Goal: Task Accomplishment & Management: Manage account settings

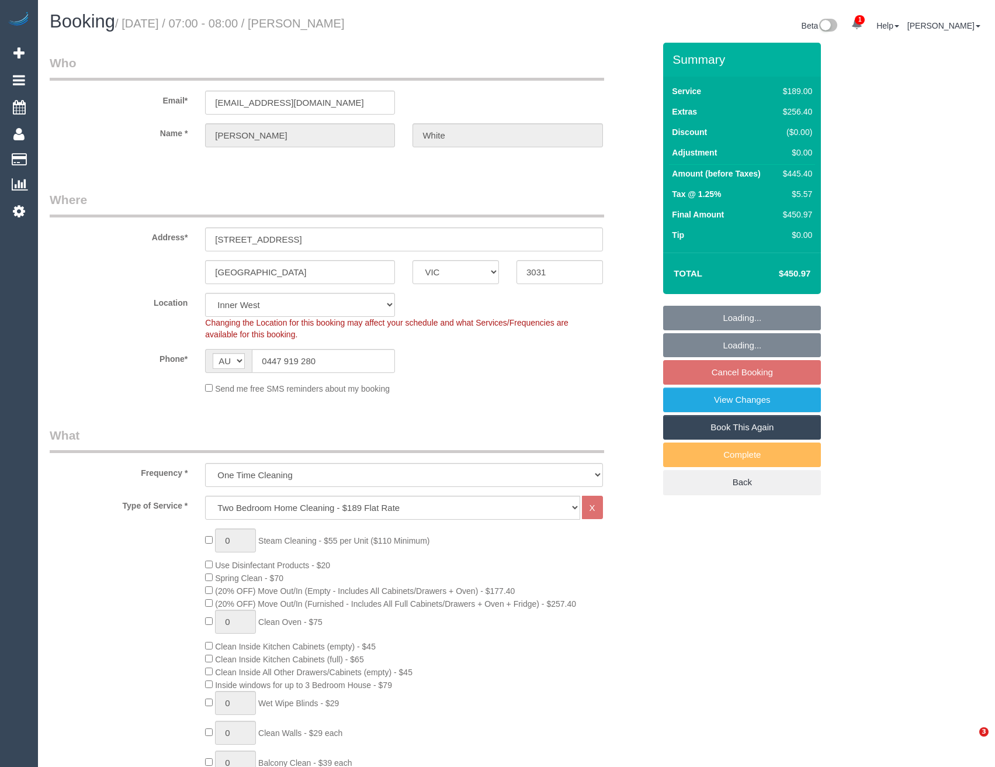
select select "VIC"
select select "string:stripe-pm_1NY0g42GScqysDRVFQgUVHiw"
select select "spot1"
select select "number:28"
select select "number:17"
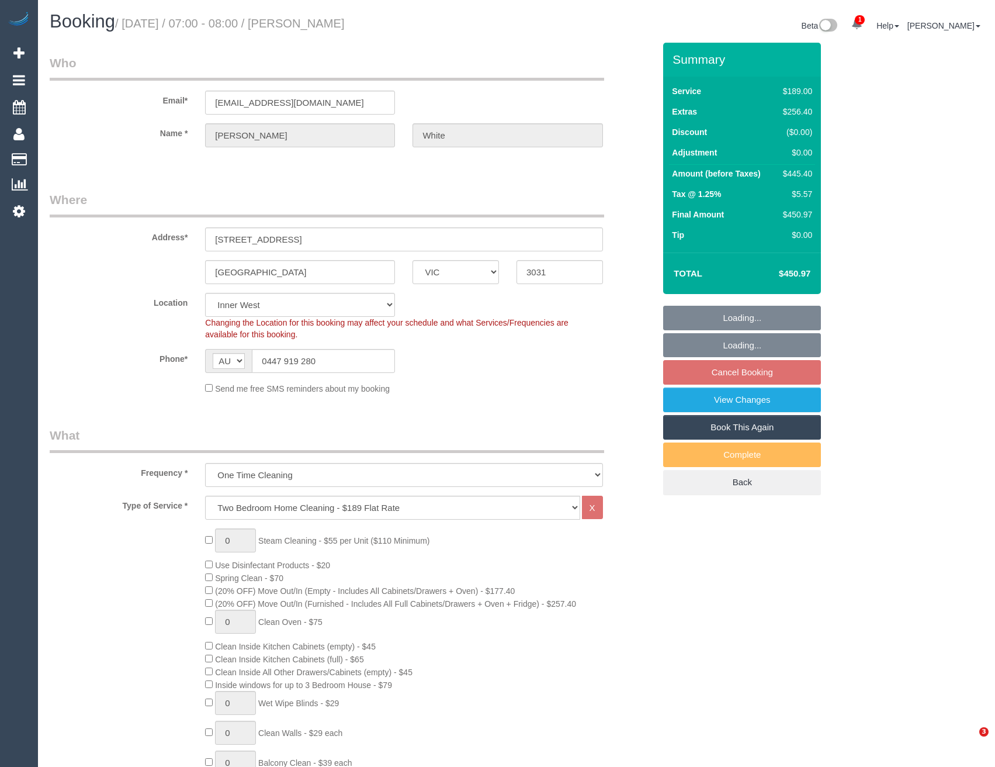
select select "number:19"
select select "number:25"
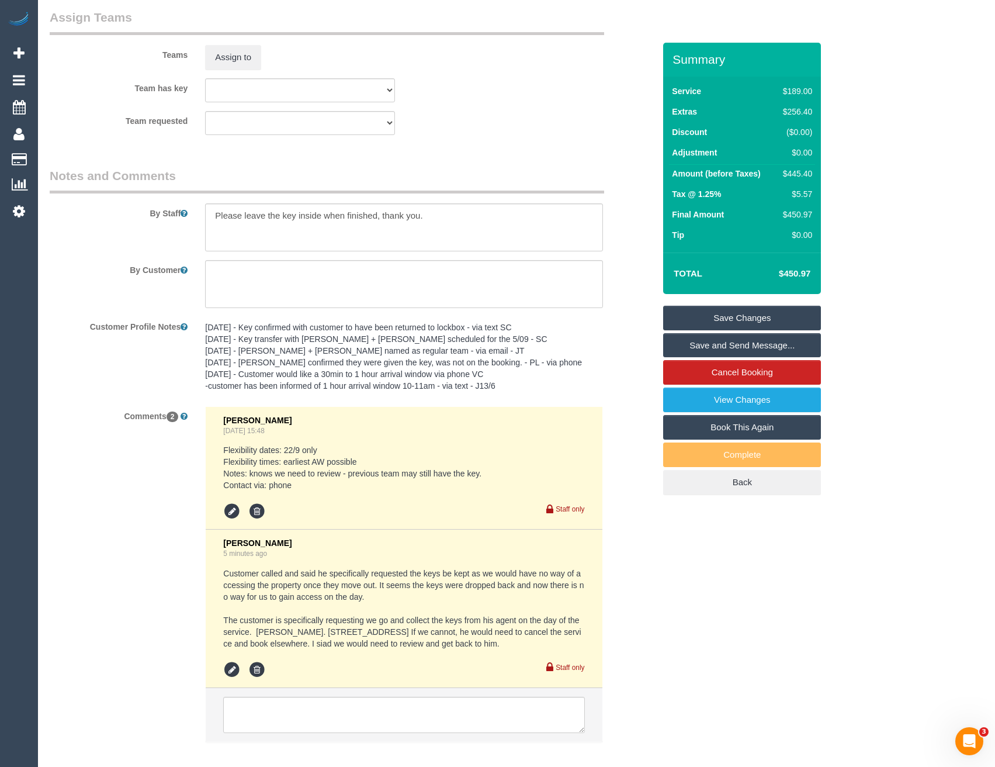
scroll to position [1824, 0]
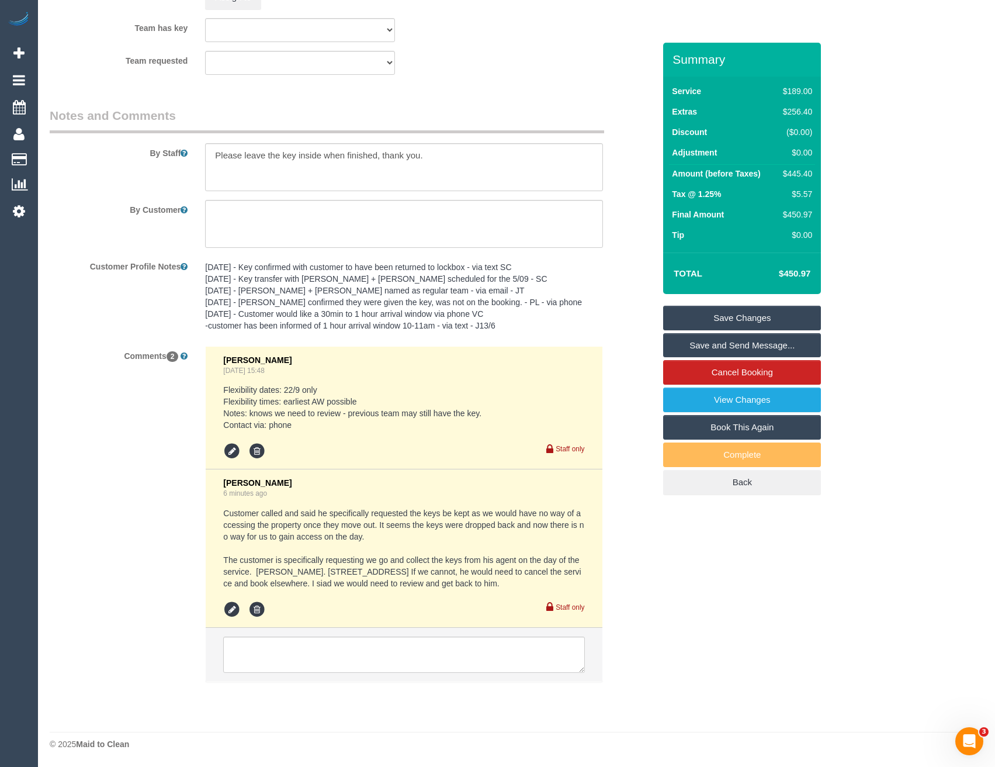
drag, startPoint x: 562, startPoint y: 585, endPoint x: 219, endPoint y: 506, distance: 352.1
click at [219, 506] on li "Vanessa Christou 6 minutes ago Customer called and said he specifically request…" at bounding box center [404, 548] width 396 height 158
click at [320, 496] on div "Vanessa Christou 6 minutes ago" at bounding box center [403, 488] width 361 height 20
drag, startPoint x: 667, startPoint y: 689, endPoint x: 622, endPoint y: 691, distance: 45.0
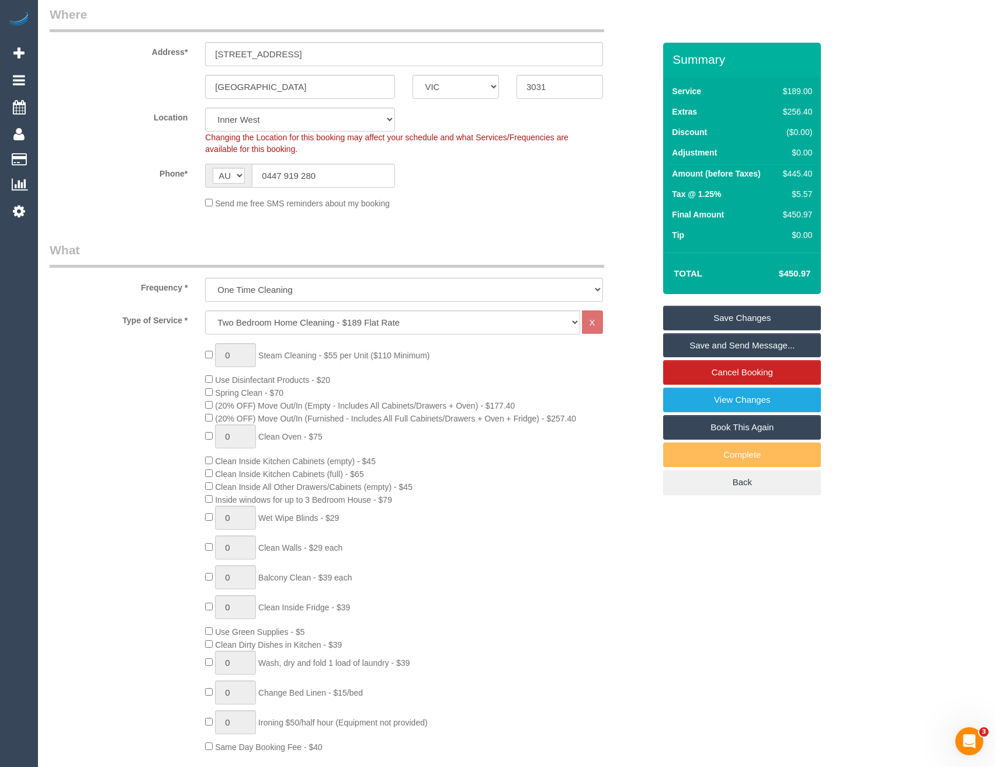
scroll to position [0, 0]
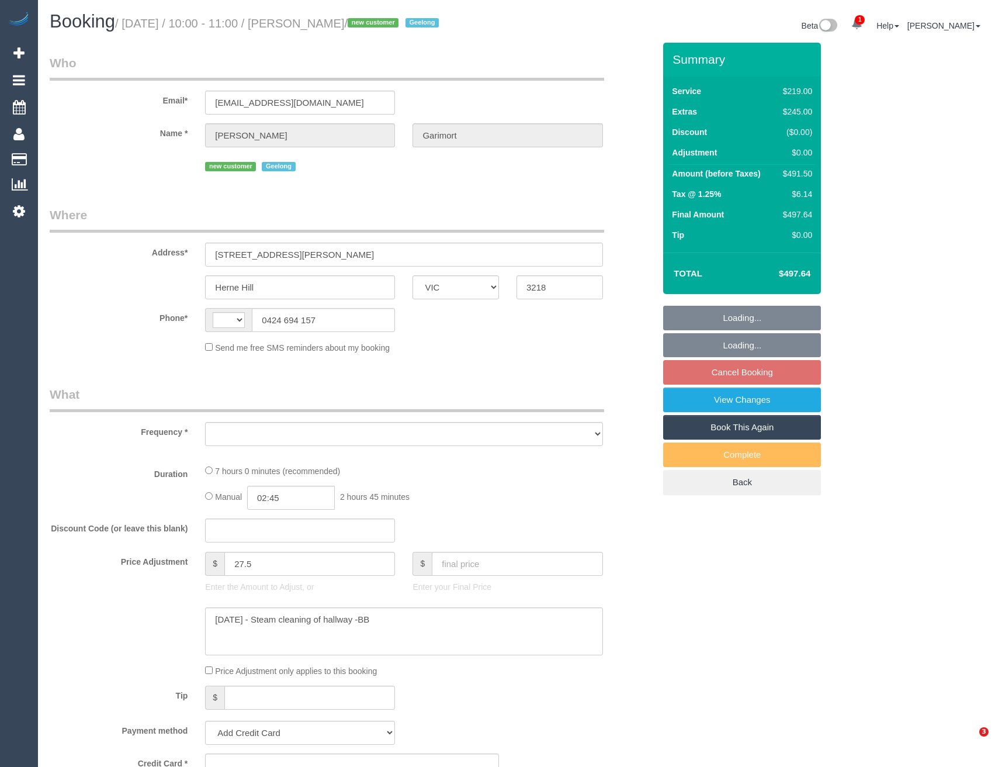
select select "VIC"
select select "object:14231"
select select "string:stripe-pm_1S2LLt2GScqysDRVYYWx6Ypj"
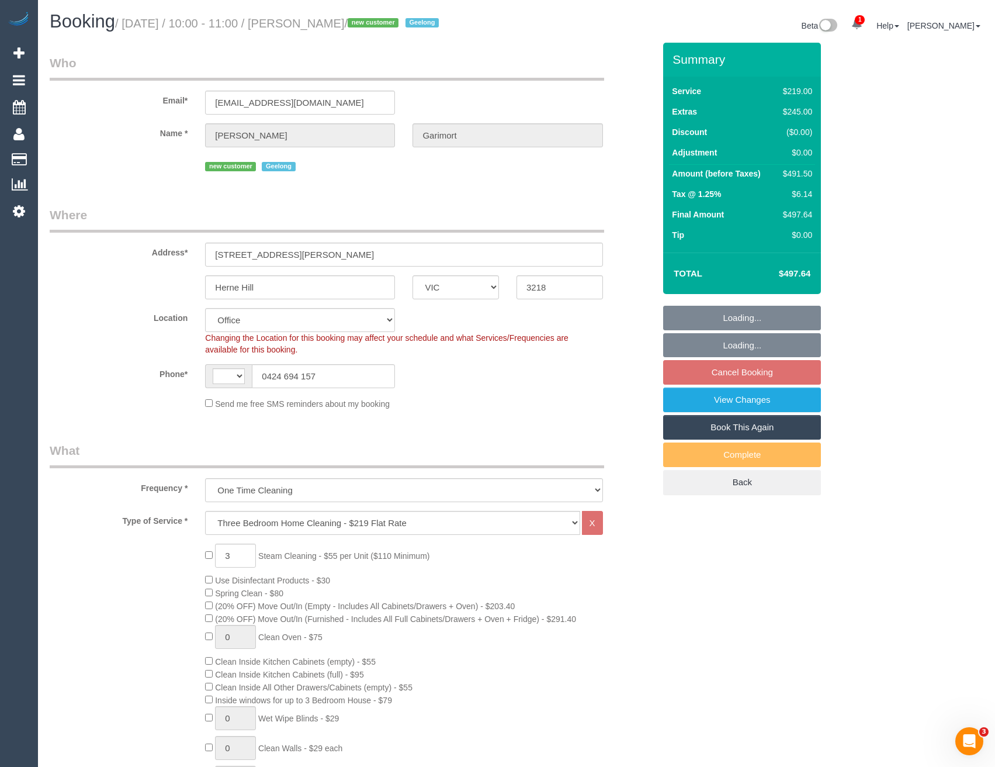
select select "string:AU"
select select "number:29"
select select "number:14"
select select "number:18"
select select "number:22"
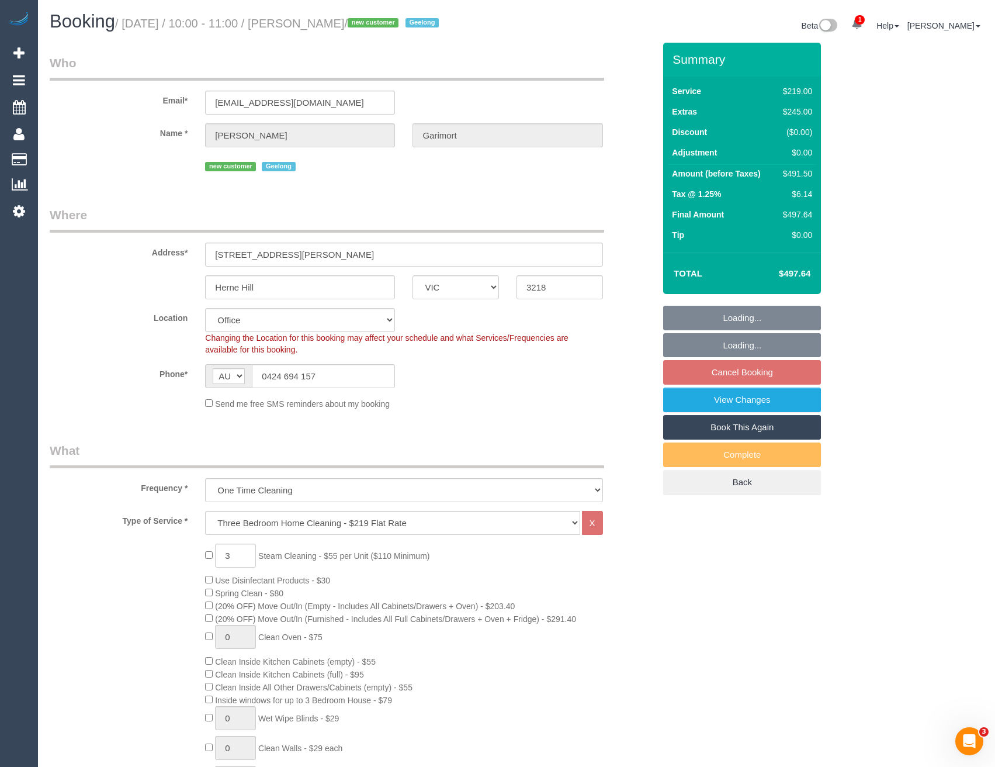
select select "number:26"
select select "object:14631"
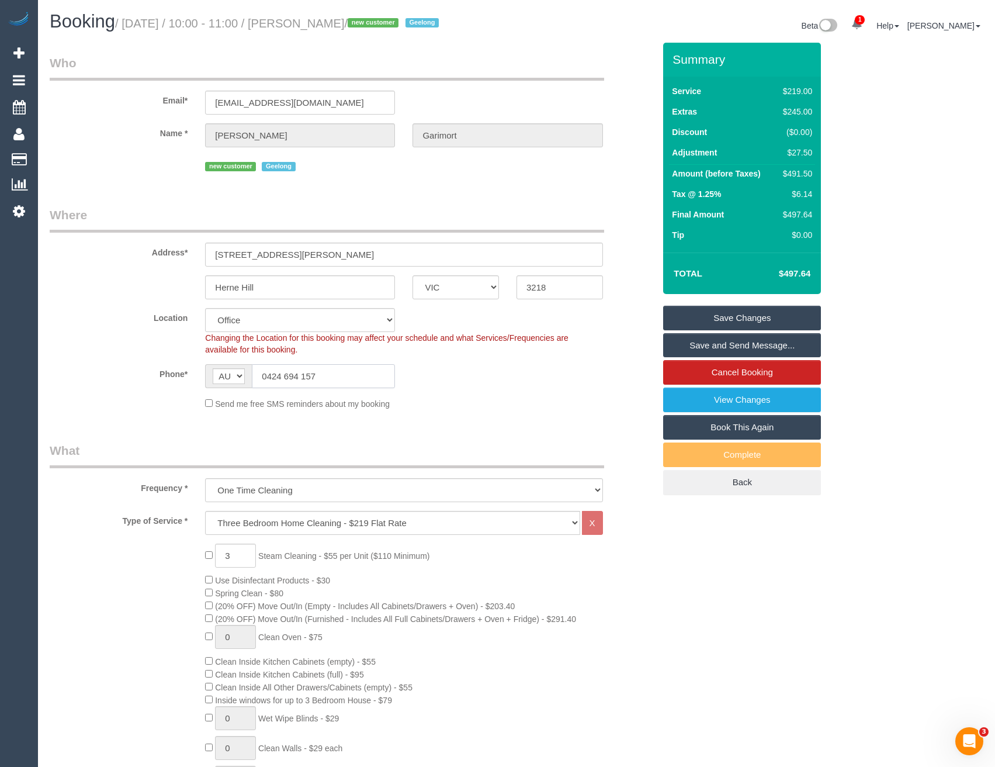
drag, startPoint x: 261, startPoint y: 372, endPoint x: 267, endPoint y: 379, distance: 9.1
click at [267, 379] on input "0424 694 157" at bounding box center [323, 376] width 143 height 24
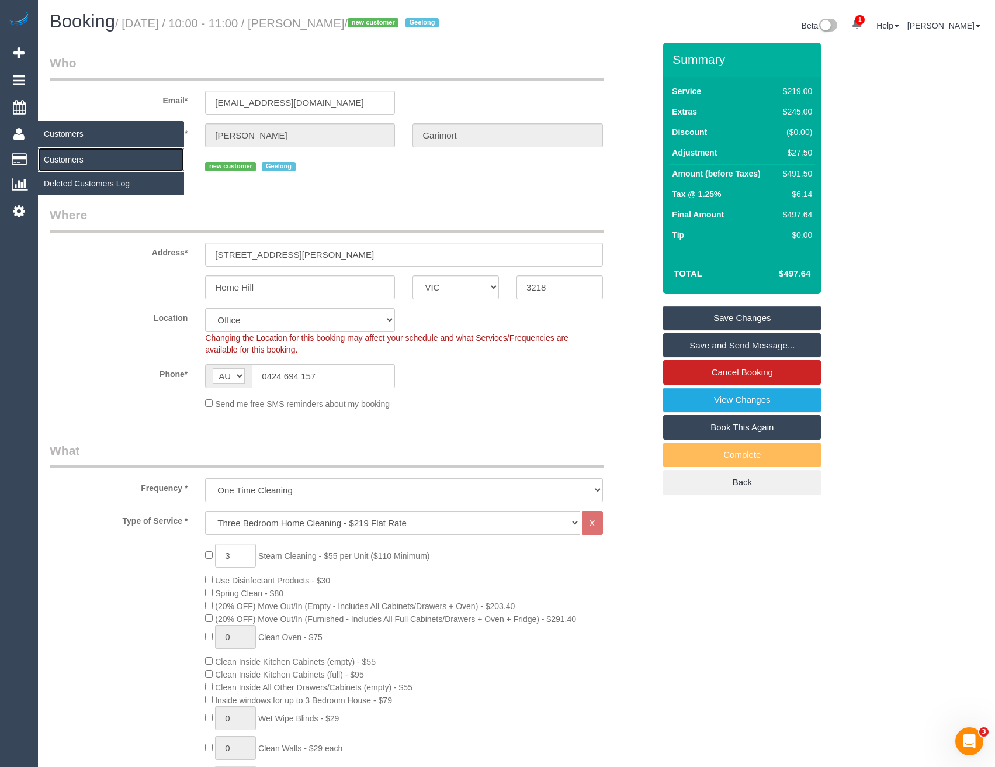
click at [64, 157] on link "Customers" at bounding box center [111, 159] width 146 height 23
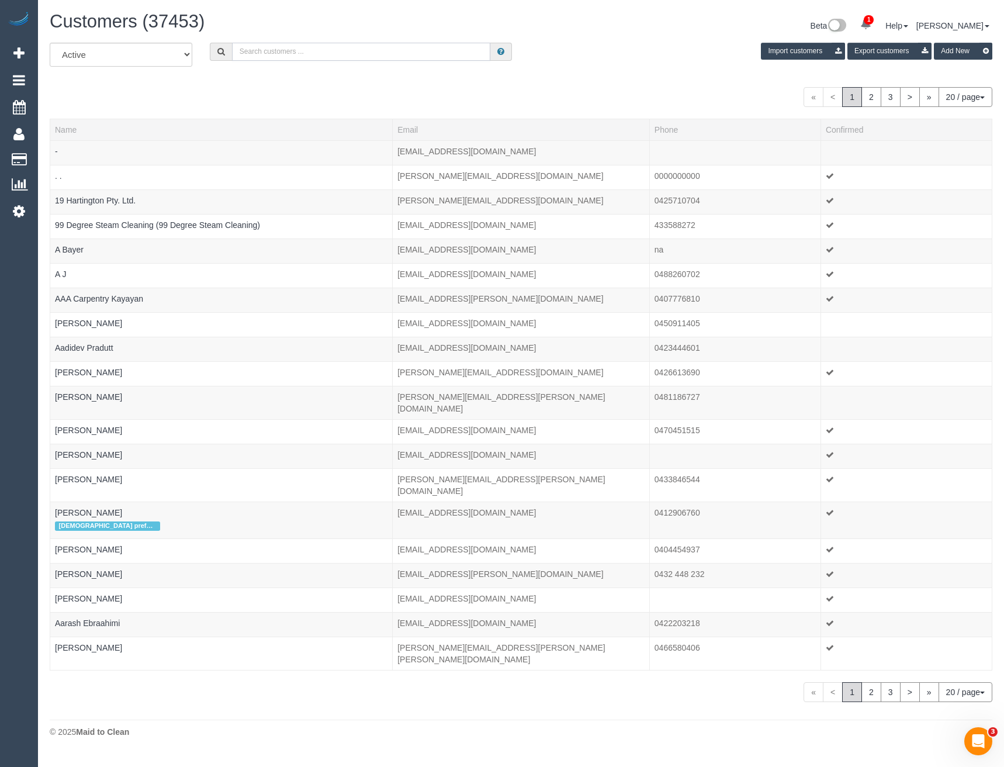
click at [262, 50] on input "text" at bounding box center [361, 52] width 259 height 18
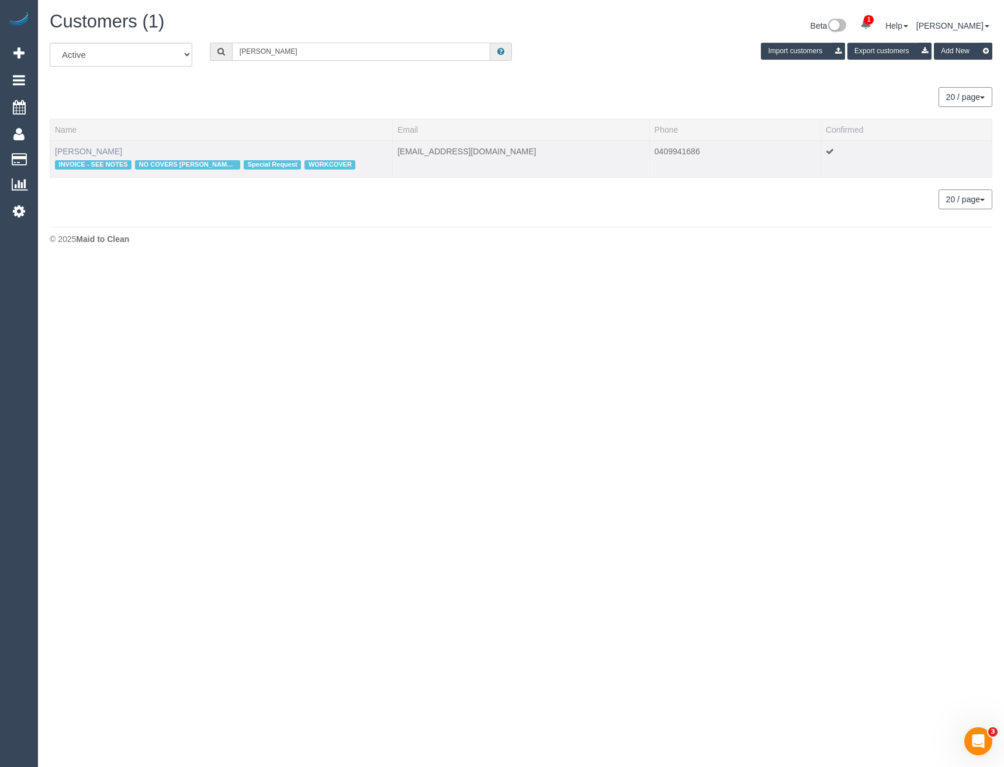
type input "Elizabeth lew"
click at [89, 147] on link "Elizabeth Lew" at bounding box center [88, 151] width 67 height 9
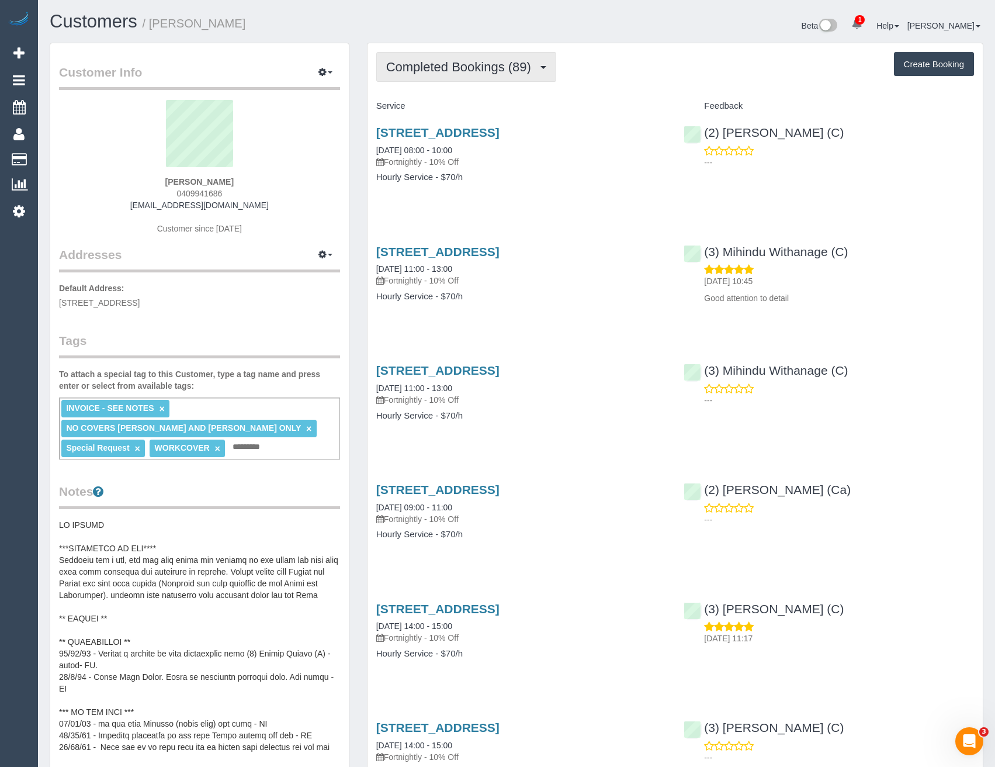
click at [451, 65] on span "Completed Bookings (89)" at bounding box center [461, 67] width 151 height 15
click at [503, 324] on div "61 Raleigh Street, Thornbury, VIC 3071 11/08/2025 11:00 - 13:00 Fortnightly - 1…" at bounding box center [522, 280] width 308 height 90
drag, startPoint x: 245, startPoint y: 211, endPoint x: 162, endPoint y: 203, distance: 83.4
click at [154, 205] on div "Elizabeth Lew 0409941686 ealew@live.co.uk Customer since 2022" at bounding box center [199, 173] width 281 height 146
copy div "ealew@live.co.uk"
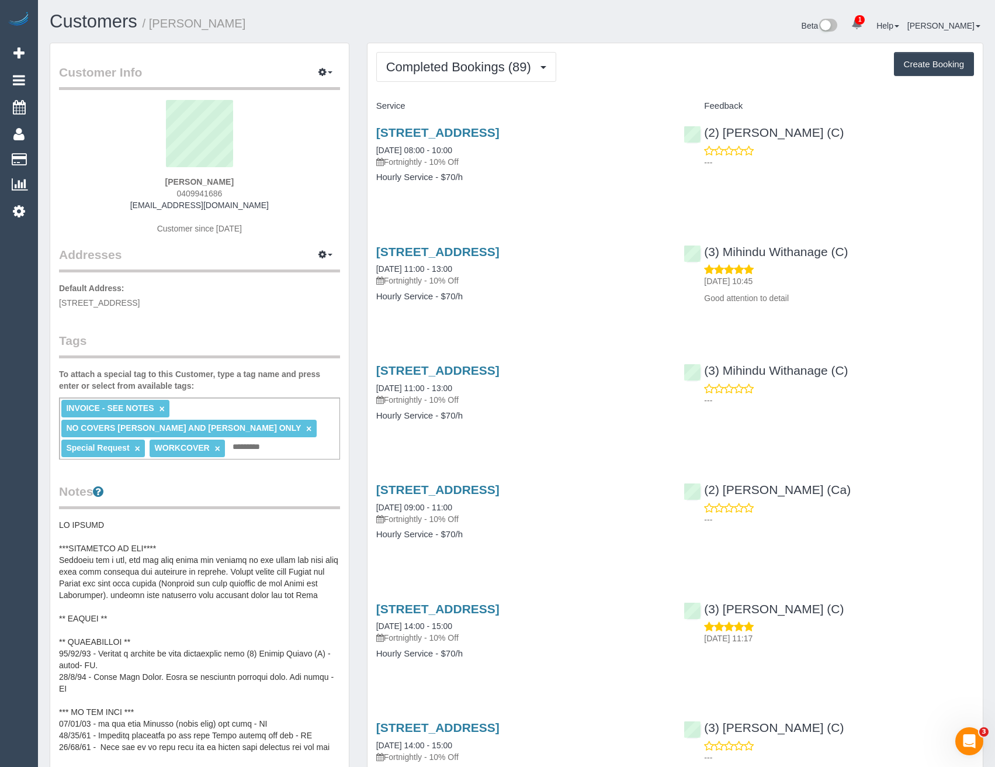
click at [306, 428] on link "×" at bounding box center [308, 429] width 5 height 10
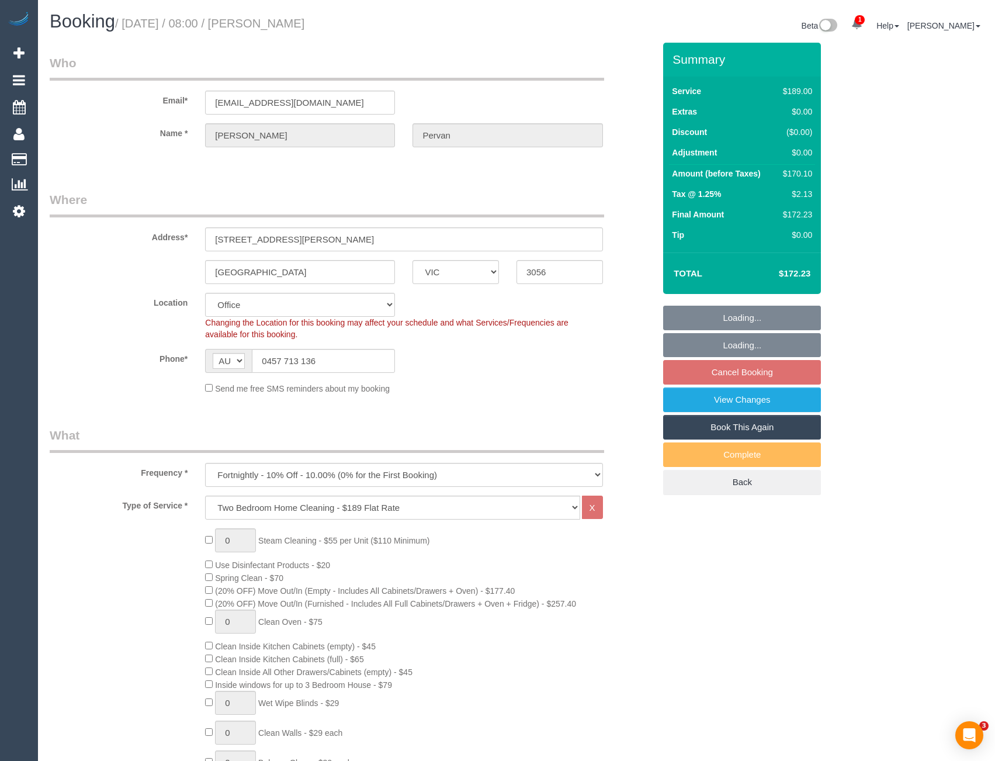
select select "VIC"
select select "number:27"
select select "number:16"
select select "number:19"
select select "number:24"
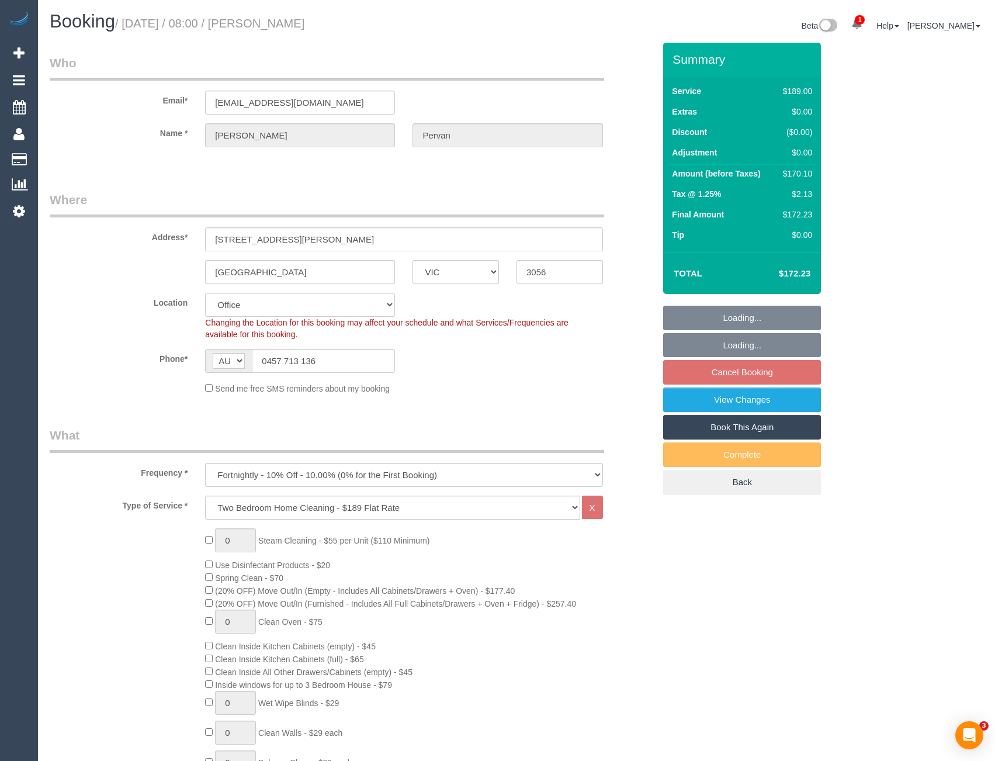
select select "number:34"
select select "number:26"
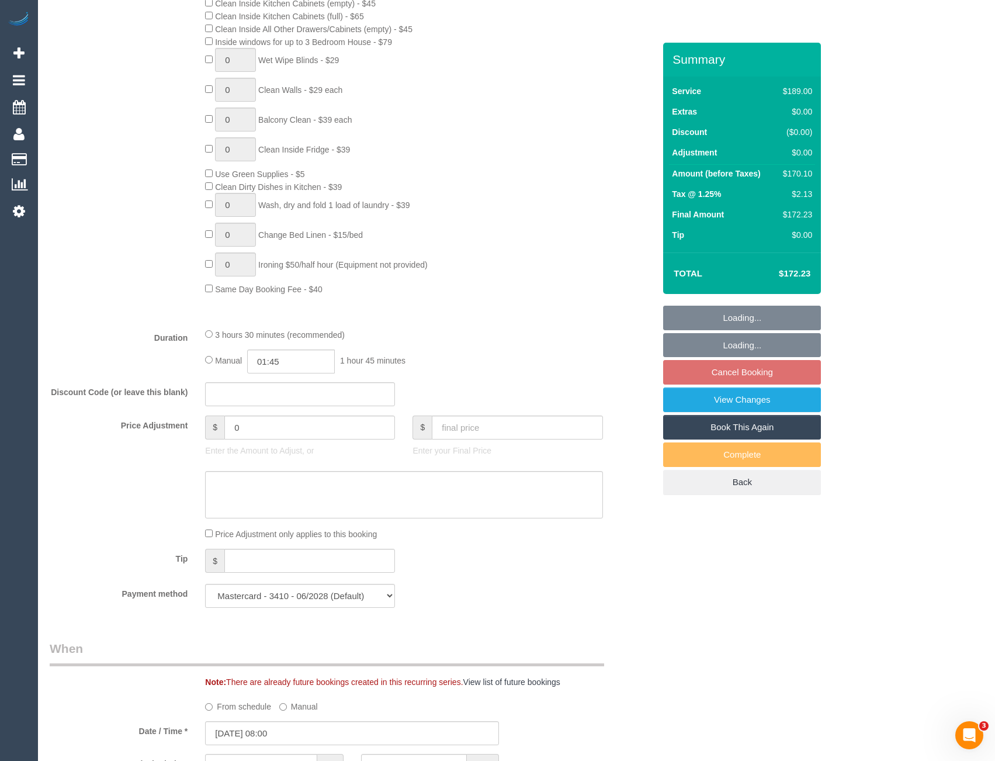
scroll to position [994, 0]
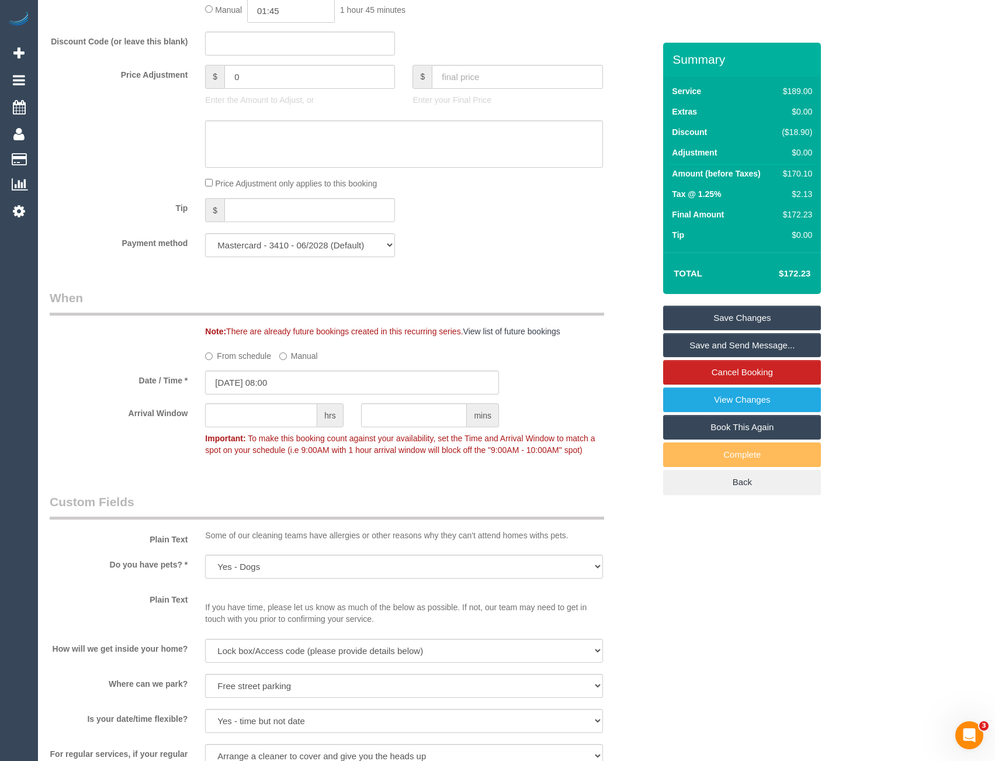
click at [435, 505] on legend "Custom Fields" at bounding box center [327, 506] width 555 height 26
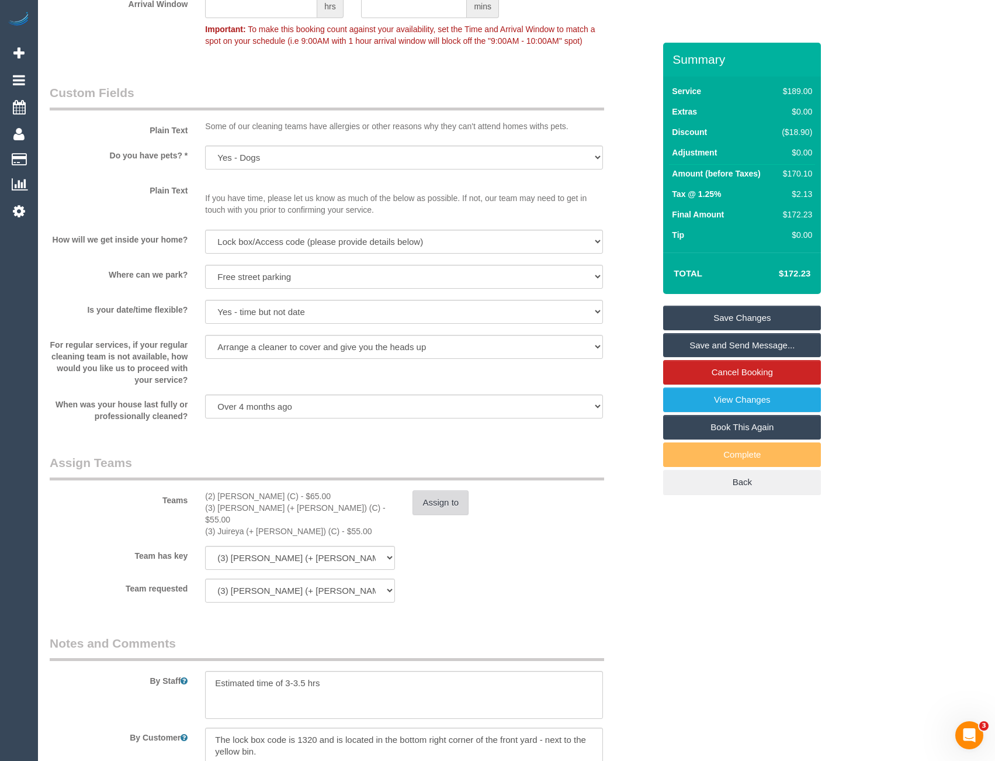
click at [445, 512] on button "Assign to" at bounding box center [441, 502] width 56 height 25
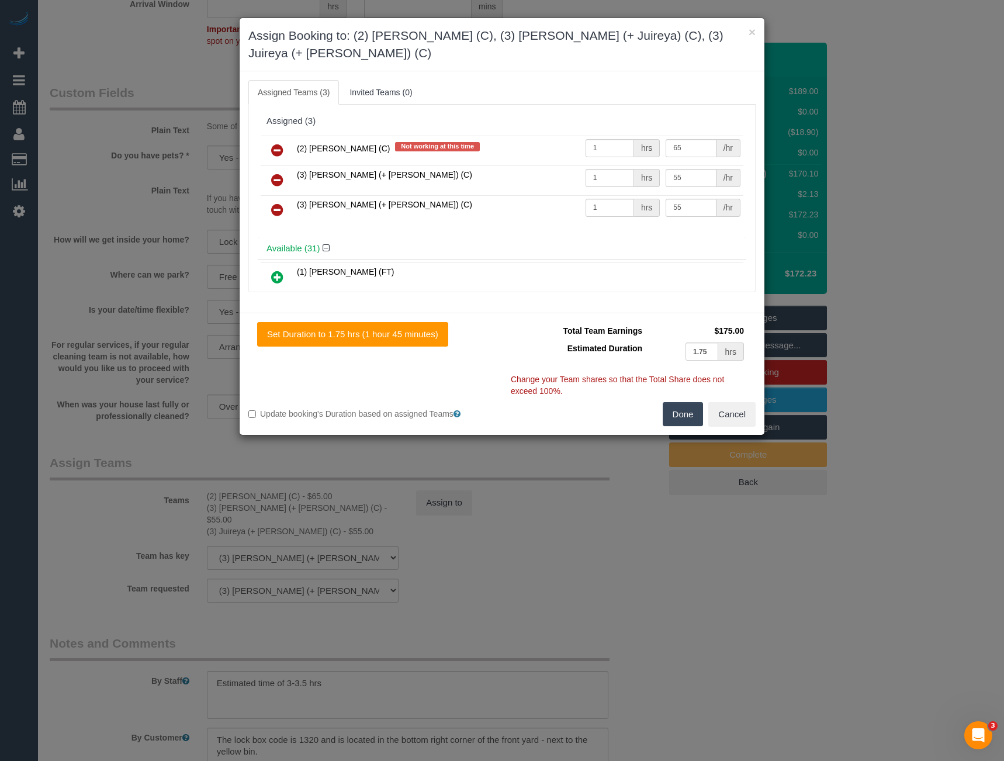
click at [640, 560] on div "× Assign Booking to: (2) Kerry Welfare (C), (3) Gazi (+ Juireya) (C), (3) Juire…" at bounding box center [502, 380] width 1004 height 761
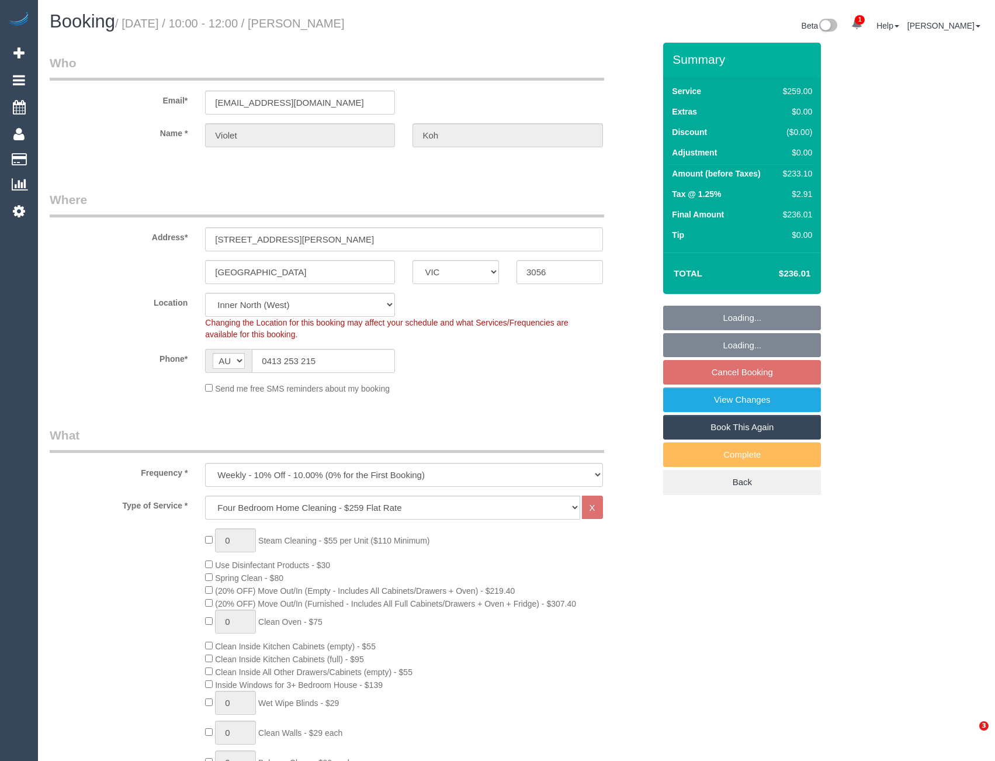
select select "VIC"
select select "number:28"
select select "number:14"
select select "number:19"
select select "number:22"
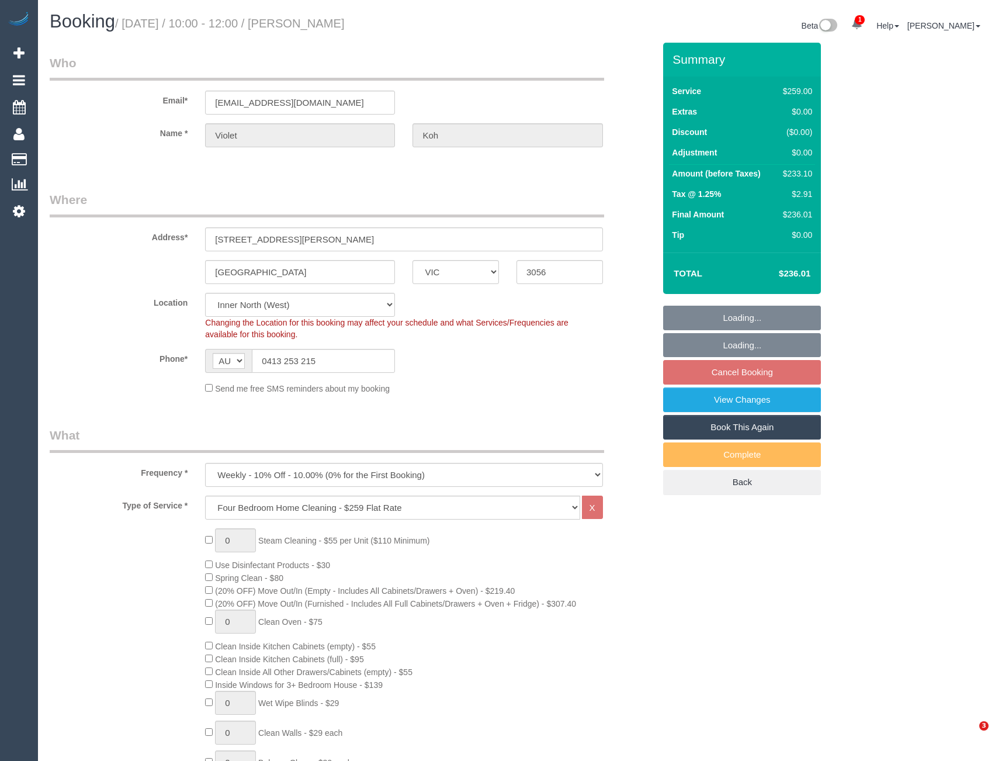
select select "number:33"
select select "number:11"
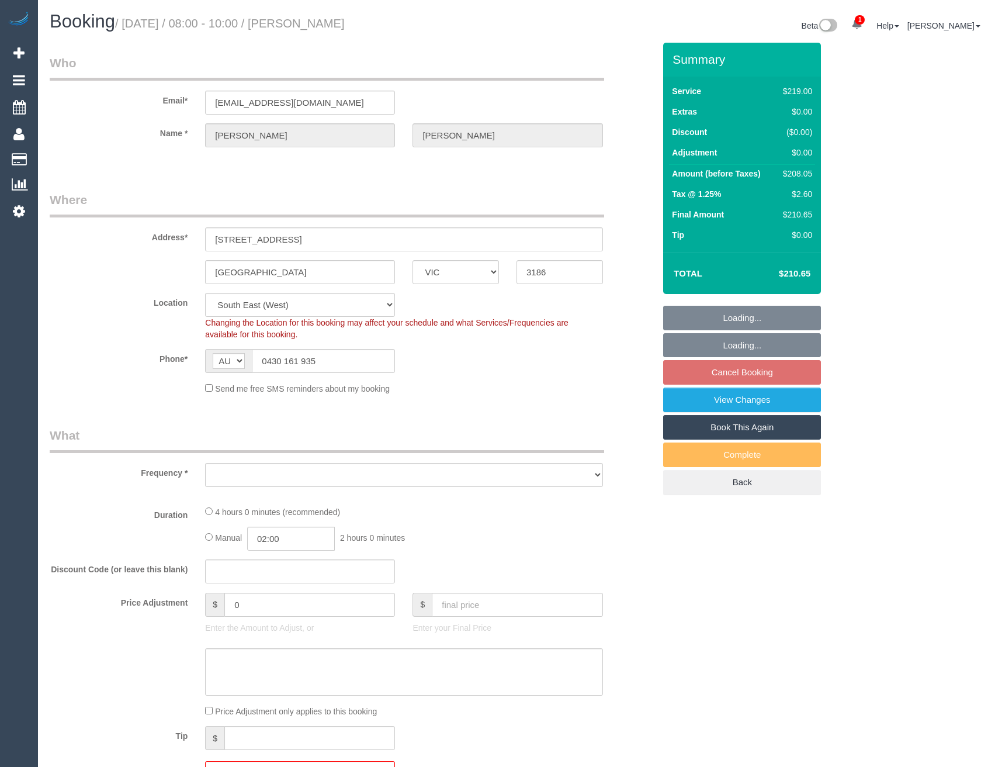
select select "VIC"
select select "string:stripe"
select select "number:29"
select select "number:15"
select select "number:19"
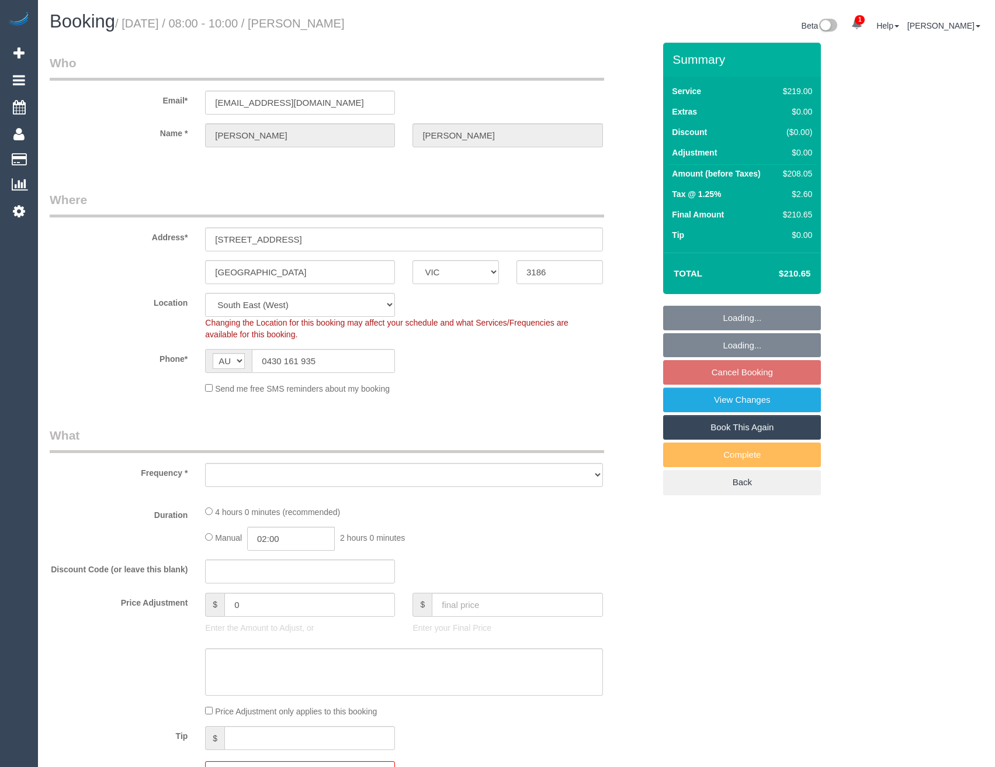
select select "number:22"
select select "number:26"
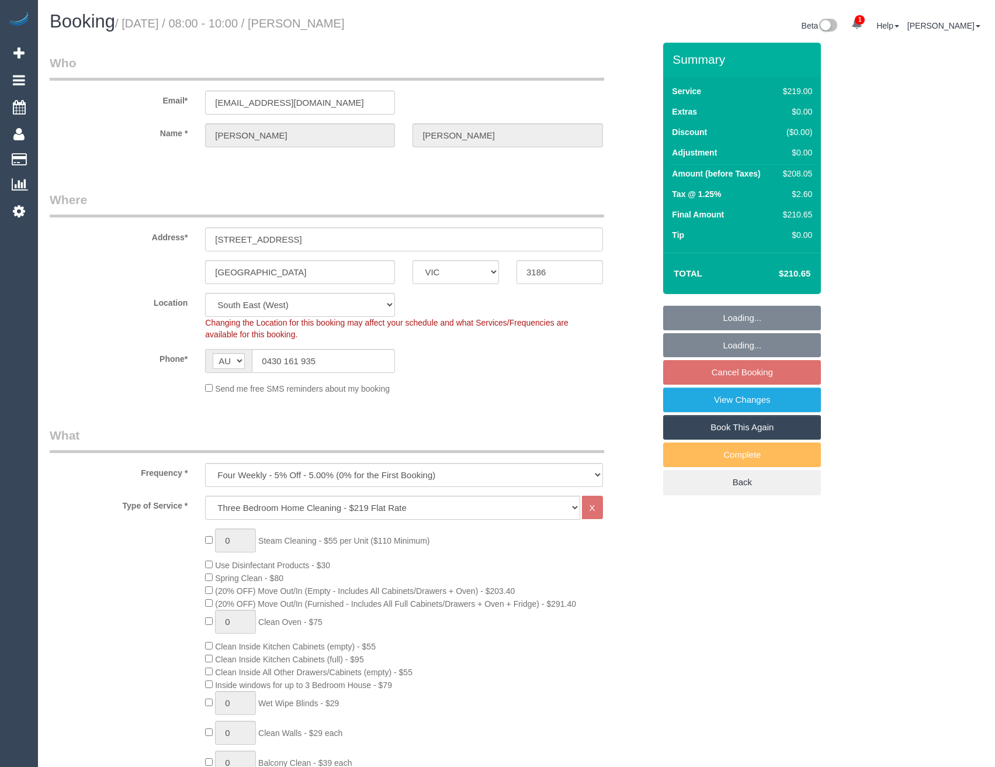
select select "object:1317"
select select "spot2"
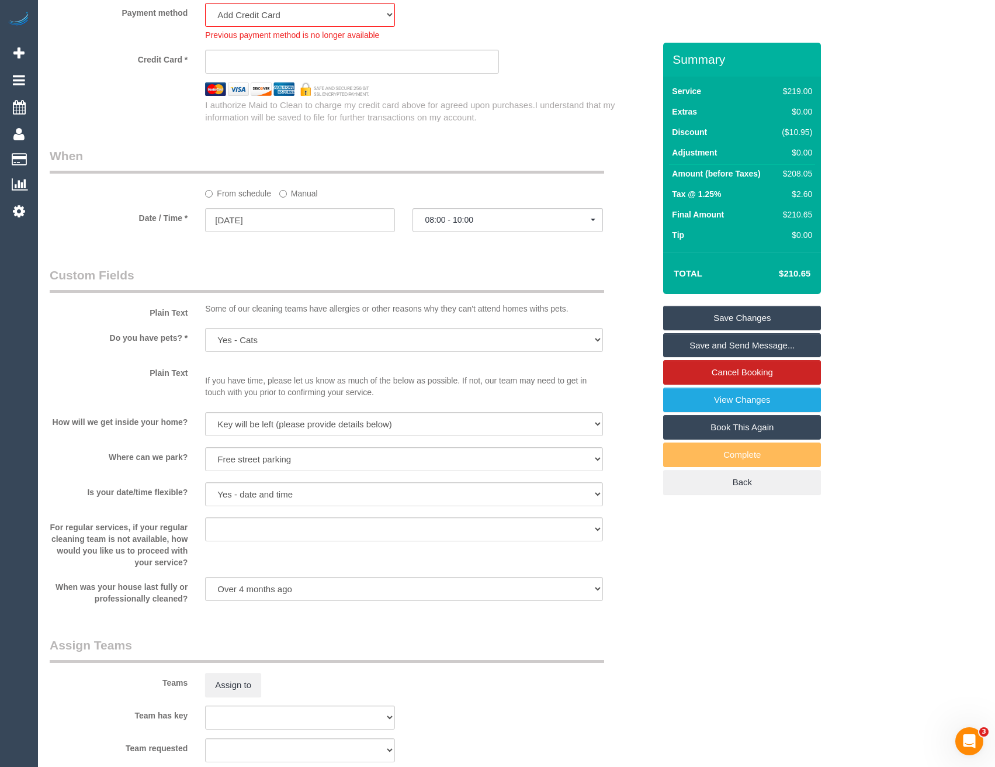
scroll to position [1092, 0]
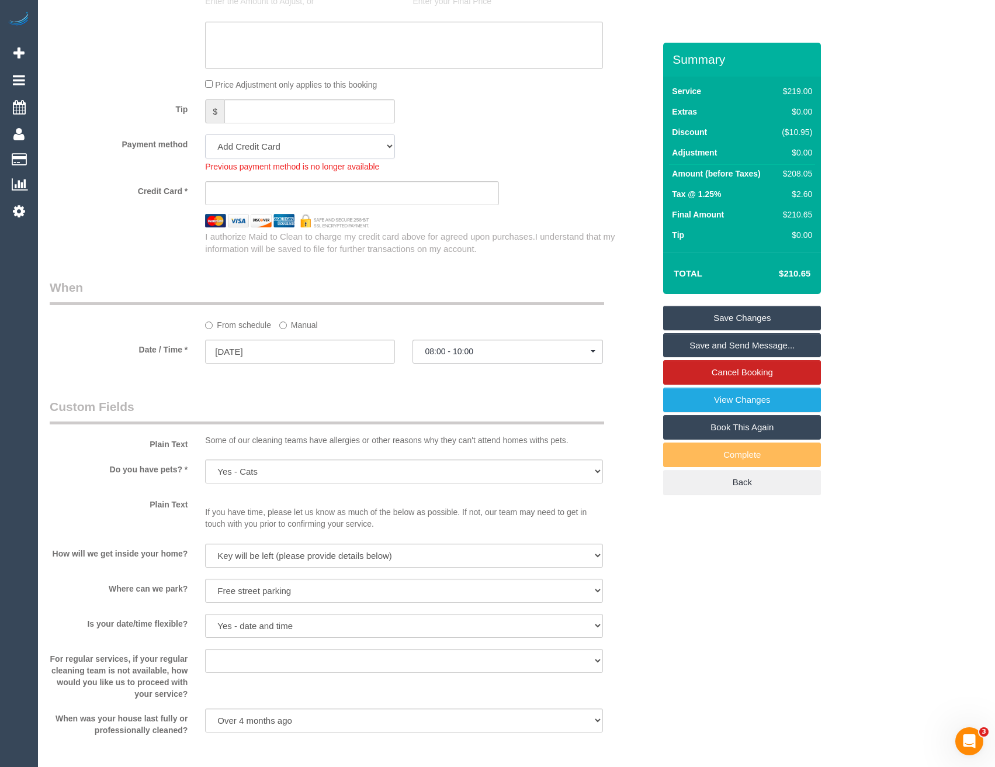
click at [288, 148] on select "Visa - 1728 - 09/2029 (Default) Add Credit Card ─────────────── Cash Check Payp…" at bounding box center [300, 146] width 190 height 24
click at [279, 150] on select "Visa - 1728 - 09/2029 (Default) Add Credit Card ─────────────── Cash Check Payp…" at bounding box center [300, 146] width 190 height 24
click at [370, 150] on select "Visa - 1728 - 09/2029 (Default) Add Credit Card ─────────────── Cash Check Payp…" at bounding box center [300, 146] width 190 height 24
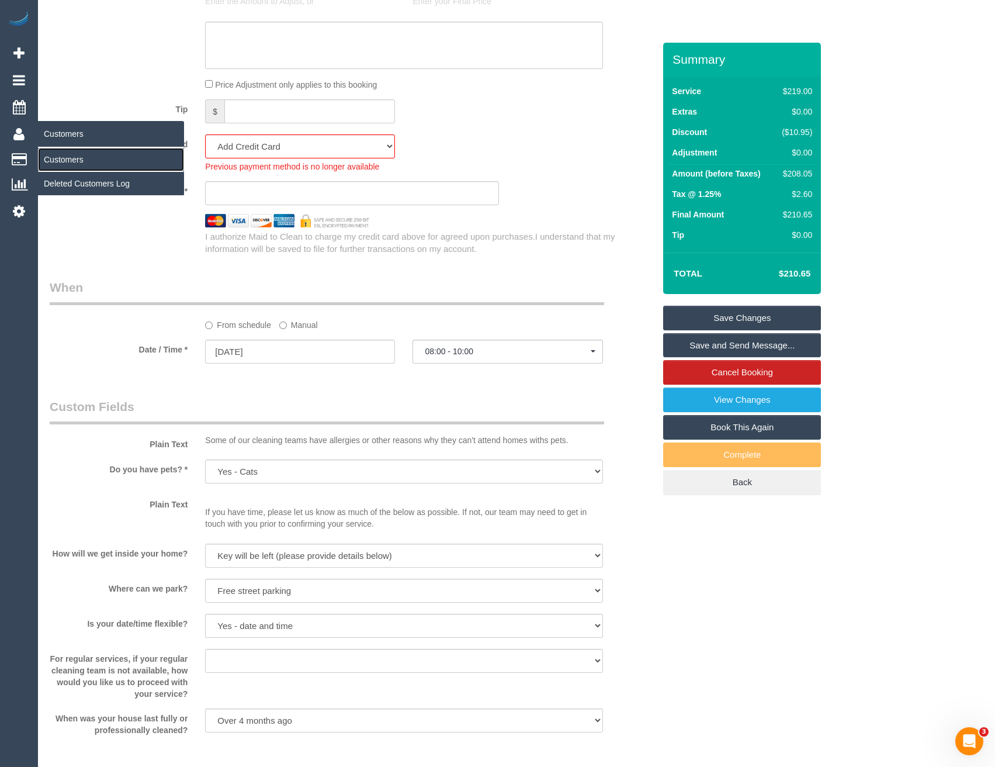
click at [72, 157] on link "Customers" at bounding box center [111, 159] width 146 height 23
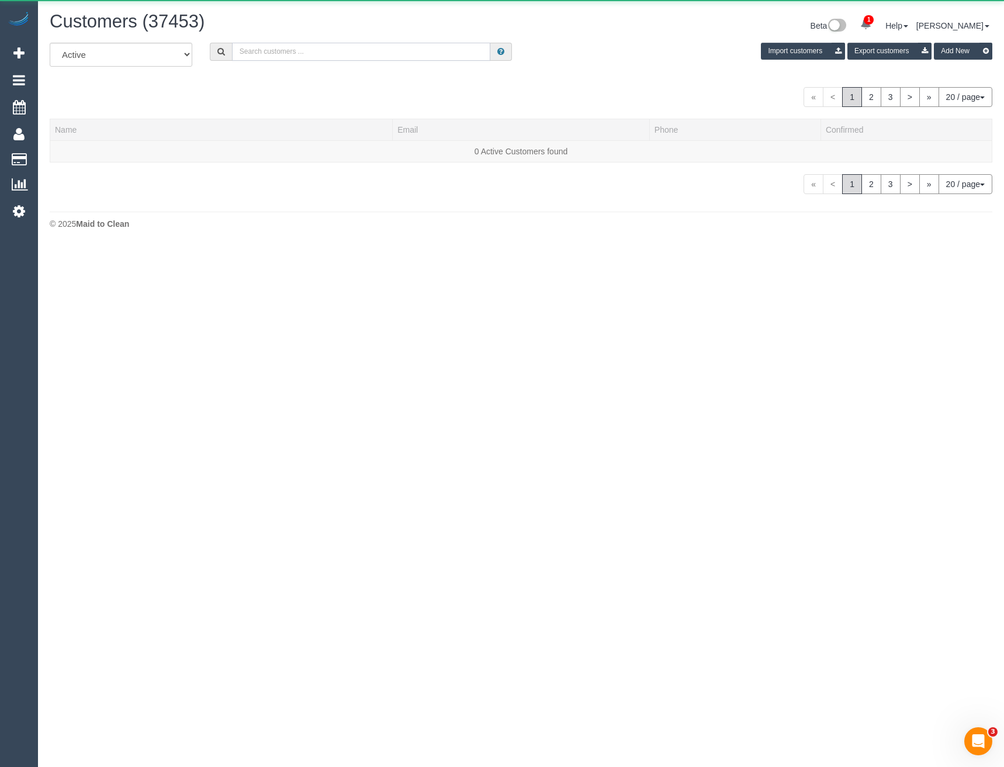
drag, startPoint x: 299, startPoint y: 57, endPoint x: 306, endPoint y: 51, distance: 8.7
click at [299, 57] on input "text" at bounding box center [361, 52] width 259 height 18
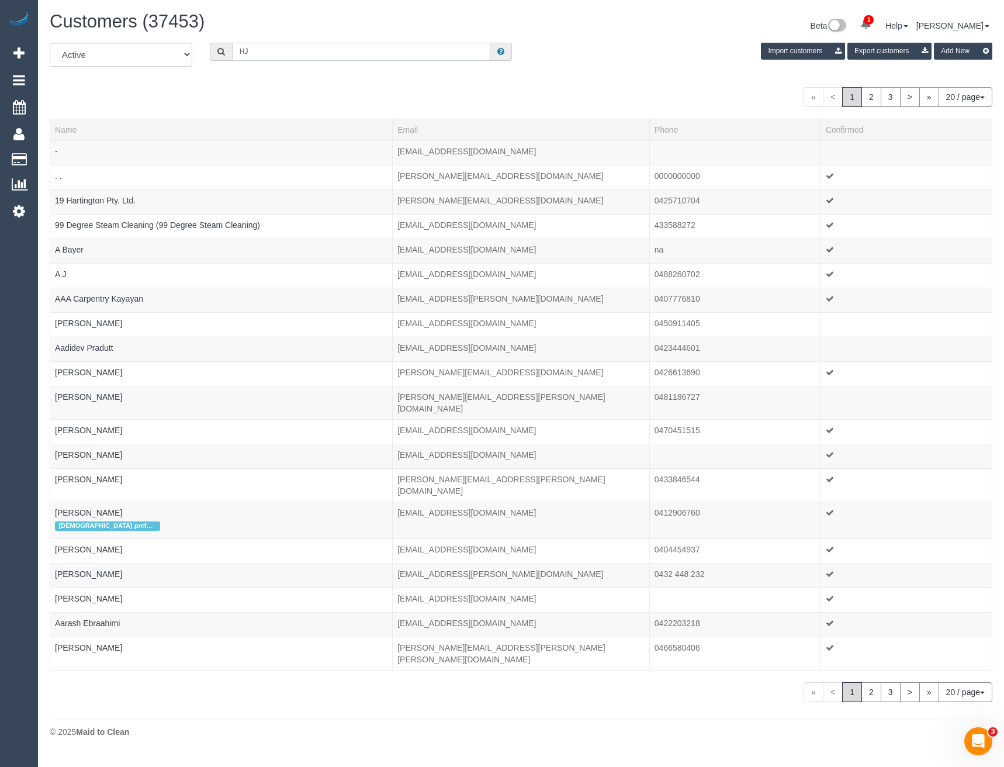
type input "H"
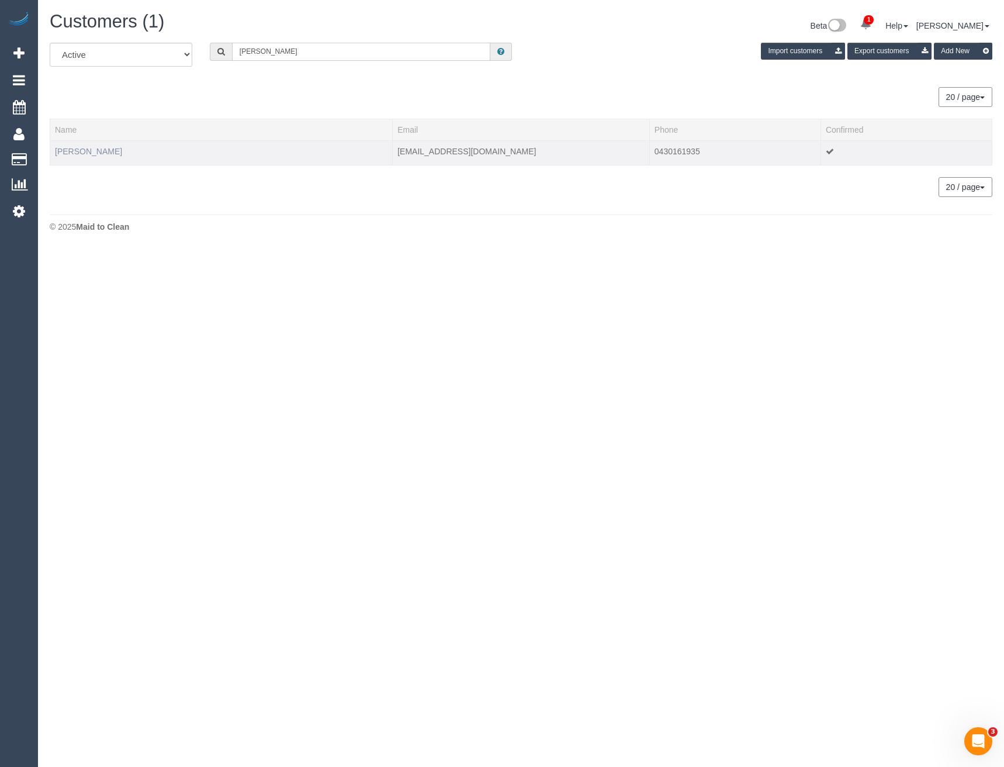
type input "[PERSON_NAME]"
click at [110, 151] on link "[PERSON_NAME]" at bounding box center [88, 151] width 67 height 9
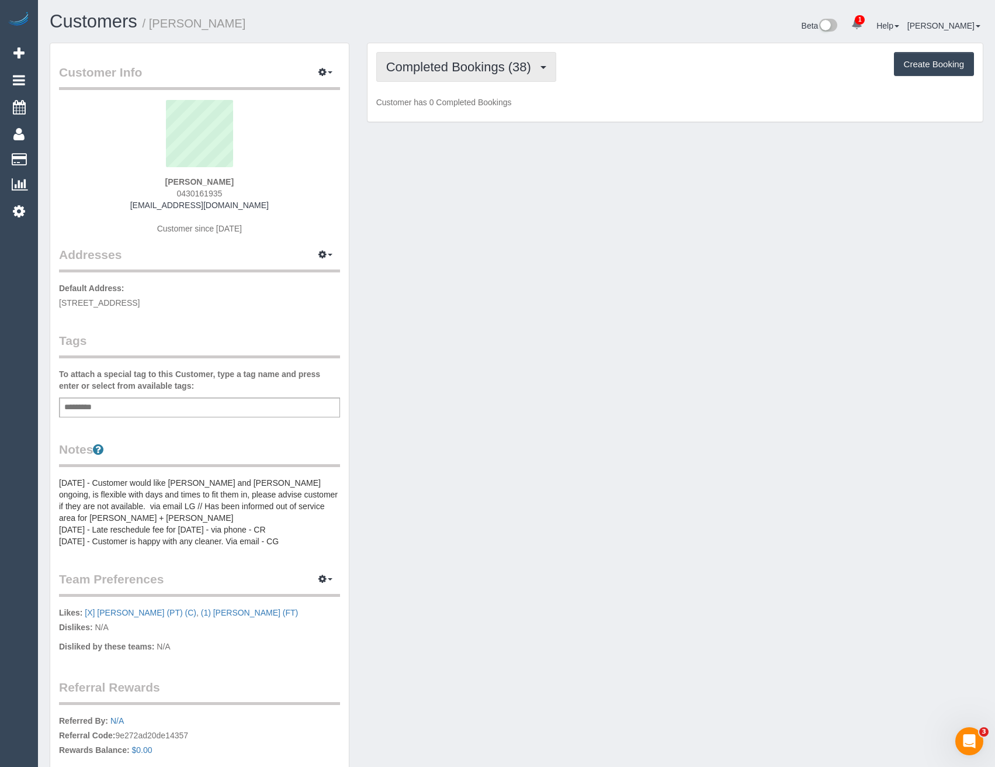
click at [491, 65] on span "Completed Bookings (38)" at bounding box center [461, 67] width 151 height 15
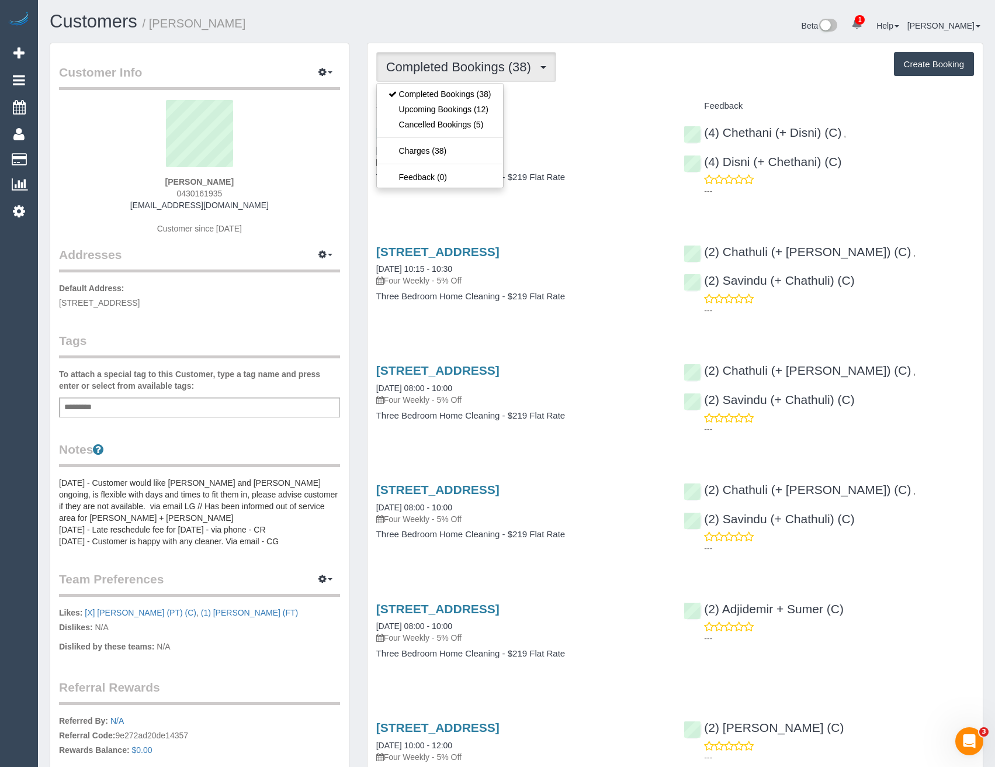
click at [577, 197] on div "[STREET_ADDRESS] [DATE] 08:00 - 10:00 Four Weekly - 5% Off Three Bedroom Home C…" at bounding box center [522, 161] width 308 height 90
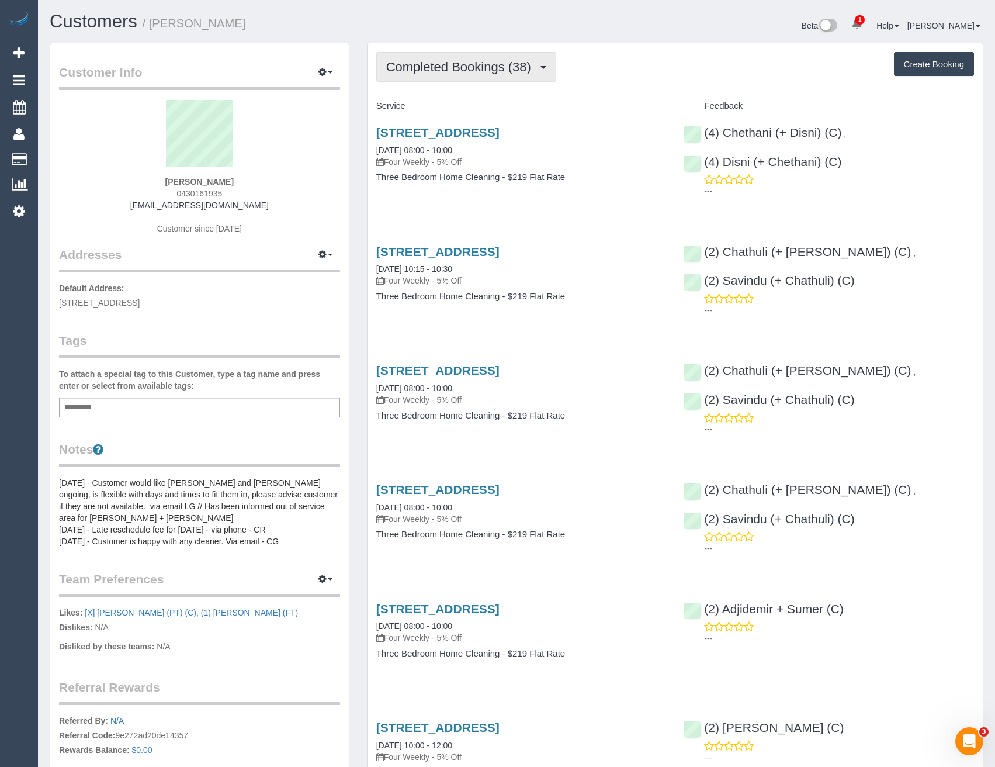
click at [483, 74] on button "Completed Bookings (38)" at bounding box center [466, 67] width 180 height 30
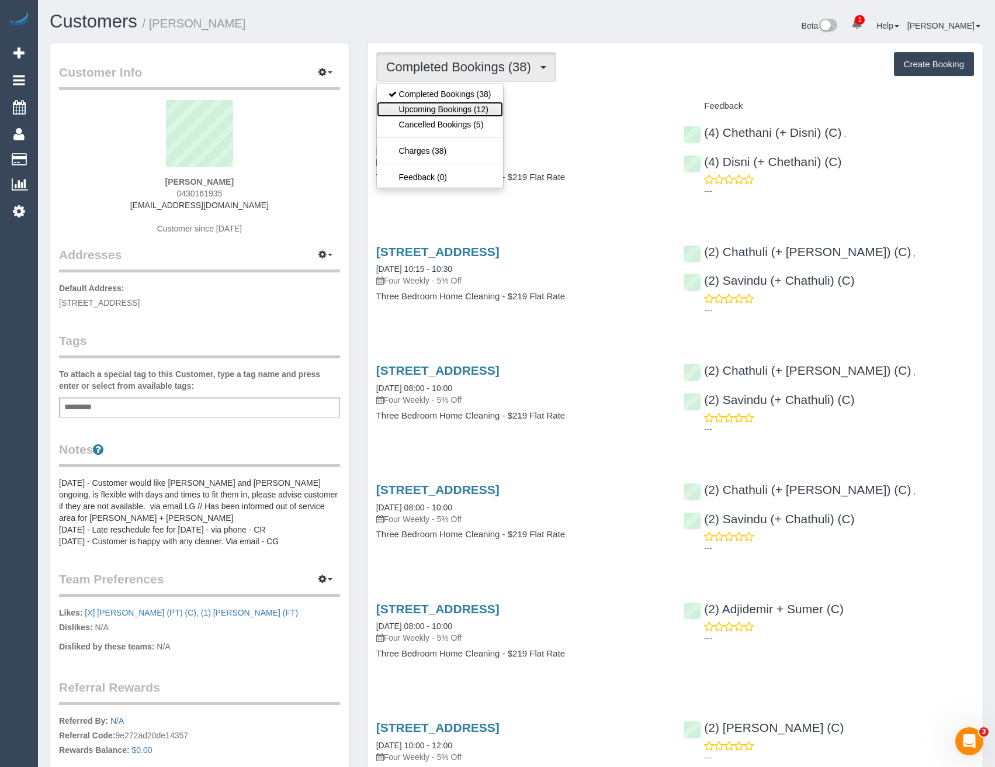
click at [483, 110] on link "Upcoming Bookings (12)" at bounding box center [440, 109] width 126 height 15
